Goal: Task Accomplishment & Management: Complete application form

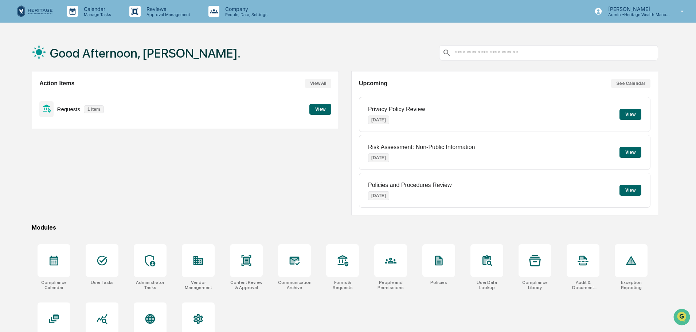
click at [323, 108] on button "View" at bounding box center [320, 109] width 22 height 11
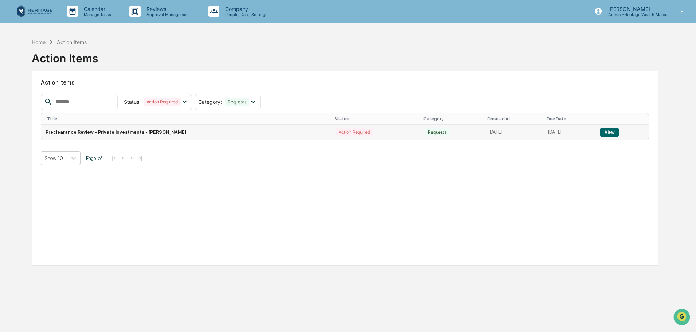
click at [606, 130] on button "View" at bounding box center [609, 131] width 19 height 9
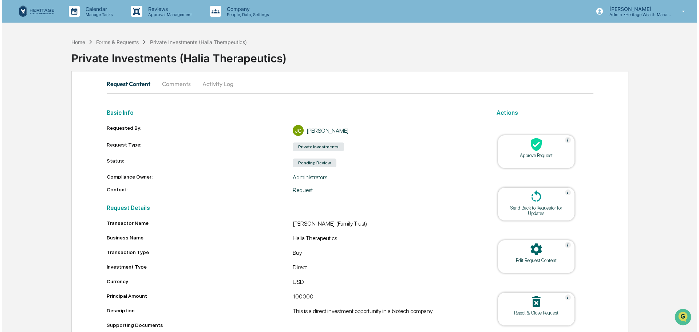
scroll to position [28, 0]
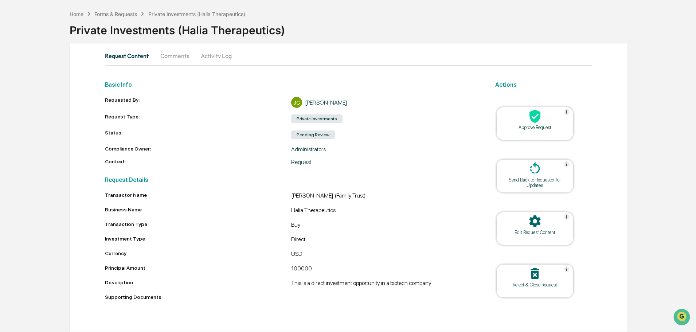
click at [531, 122] on icon at bounding box center [534, 116] width 15 height 15
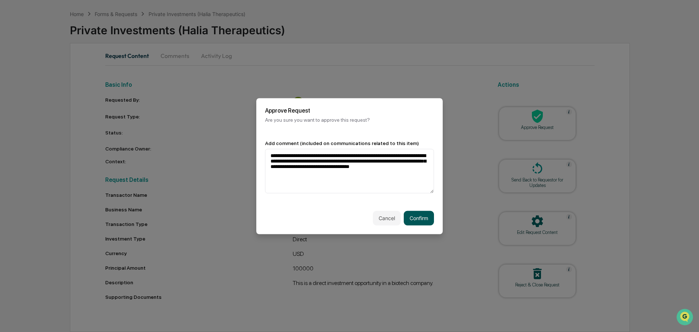
type textarea "**********"
click at [416, 215] on button "Confirm" at bounding box center [419, 218] width 30 height 15
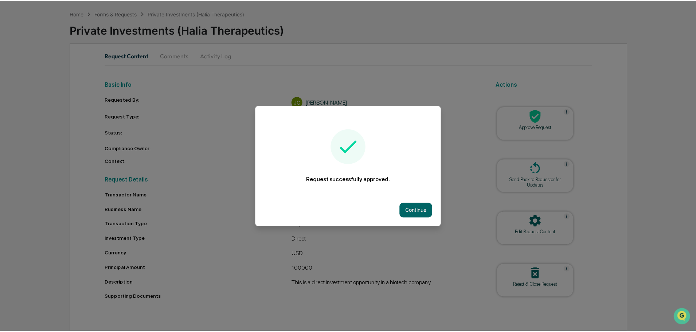
scroll to position [15, 0]
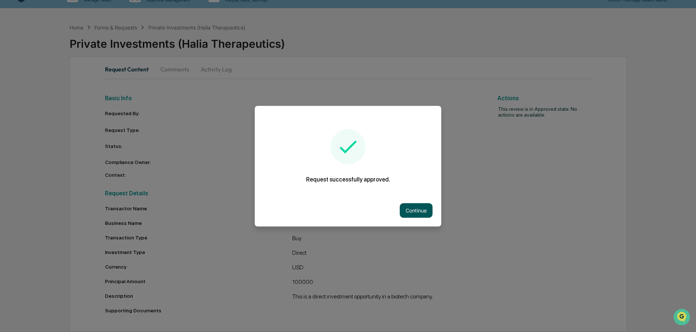
click at [418, 209] on button "Continue" at bounding box center [416, 210] width 33 height 15
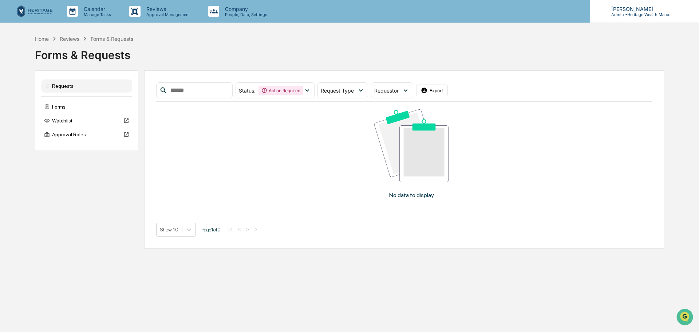
click at [649, 11] on p "[PERSON_NAME]" at bounding box center [640, 9] width 68 height 6
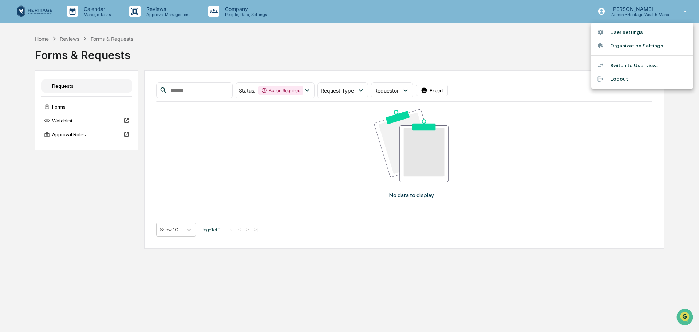
click at [616, 77] on li "Logout" at bounding box center [643, 78] width 102 height 13
